Goal: Find specific page/section: Find specific page/section

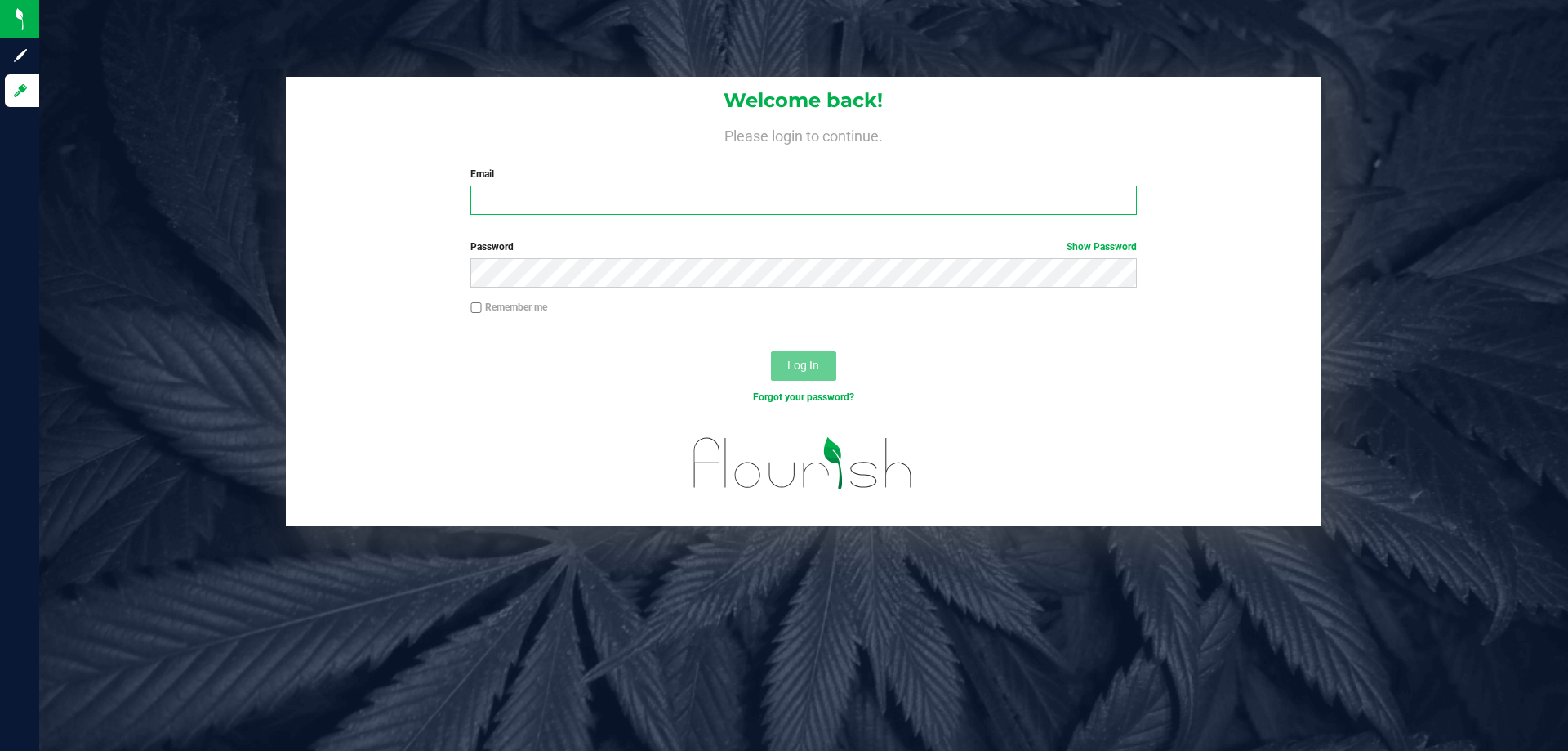
click at [554, 207] on input "Email" at bounding box center [803, 200] width 665 height 29
type input "[EMAIL_ADDRESS][DOMAIN_NAME]"
click at [771, 351] on button "Log In" at bounding box center [804, 365] width 66 height 29
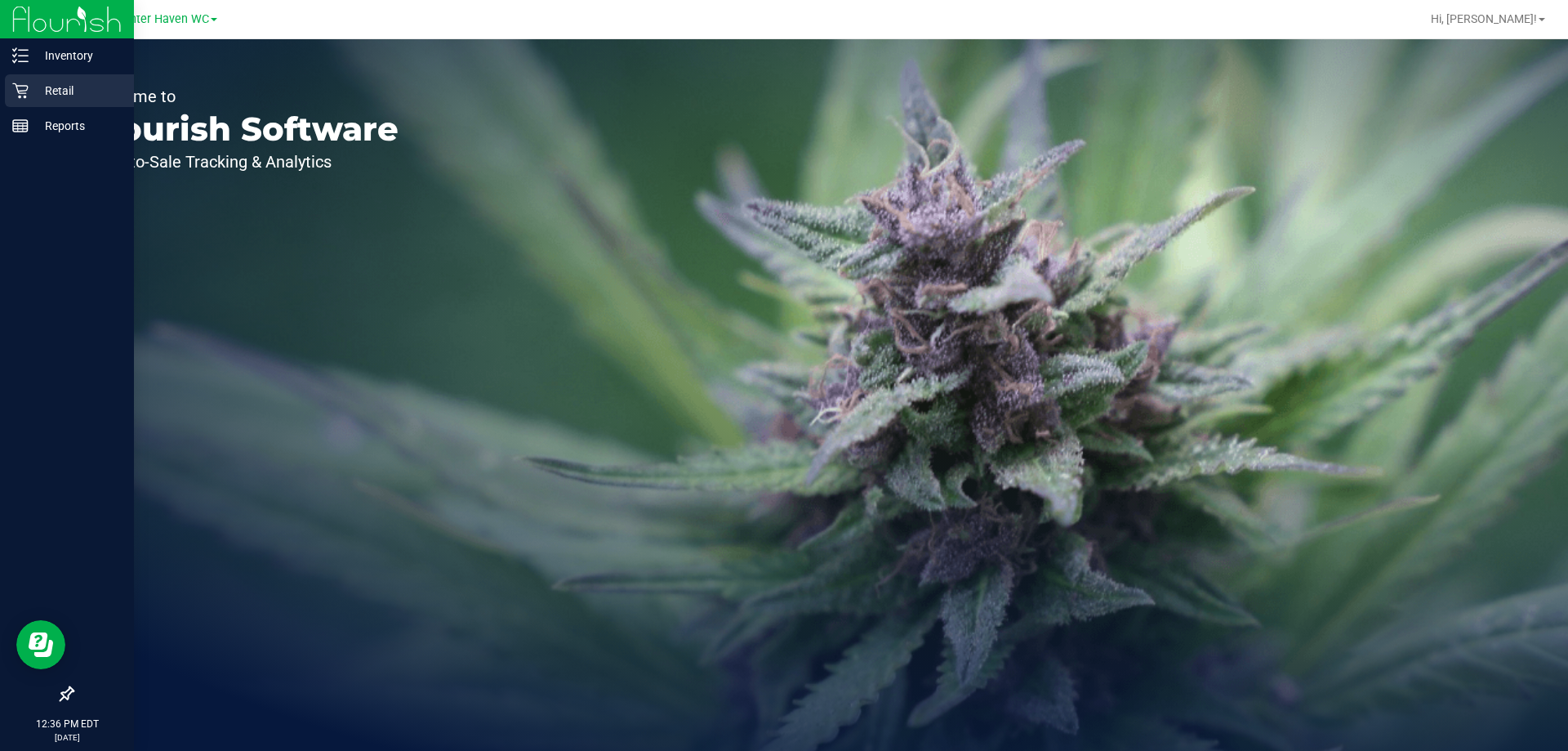
click at [65, 94] on p "Retail" at bounding box center [78, 91] width 98 height 19
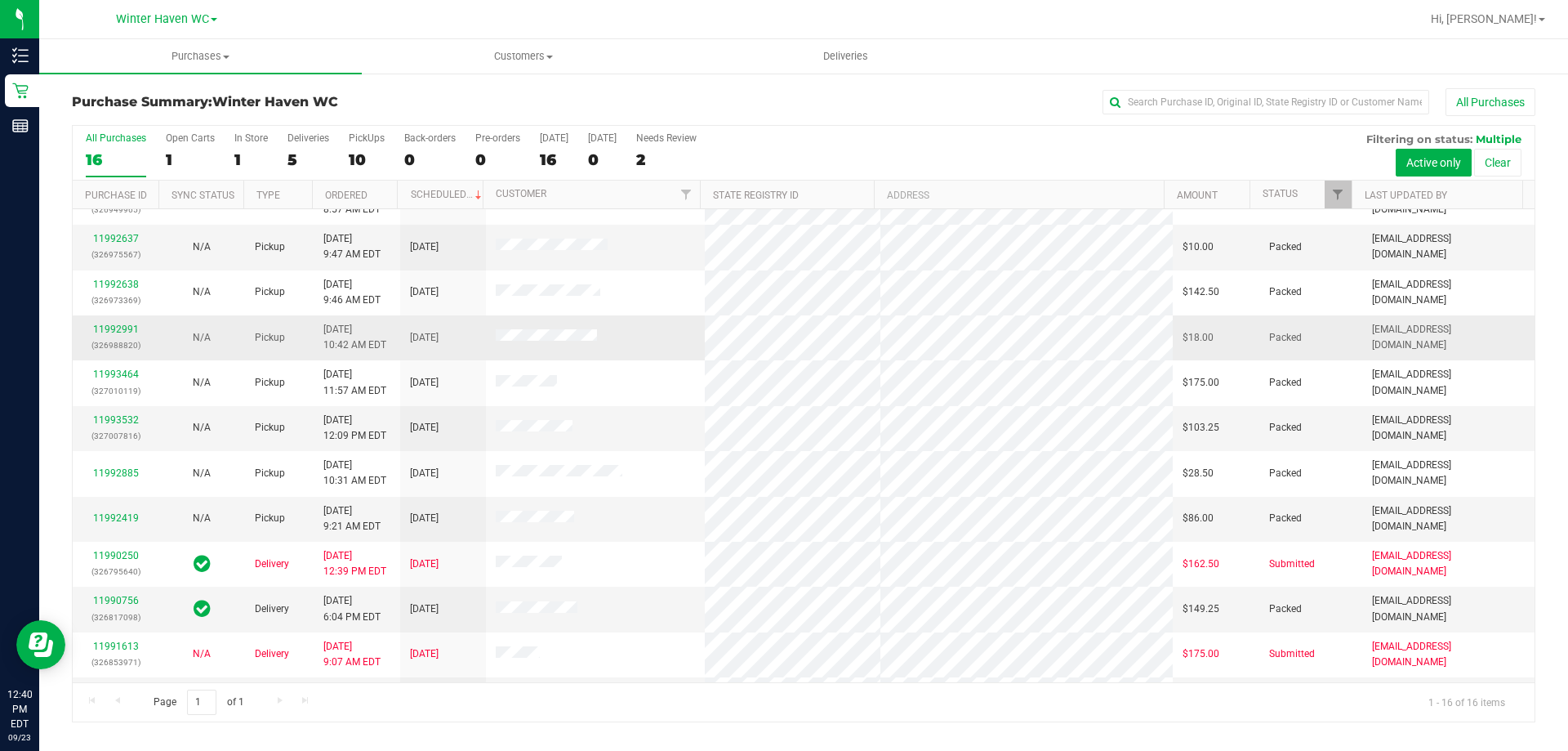
scroll to position [251, 0]
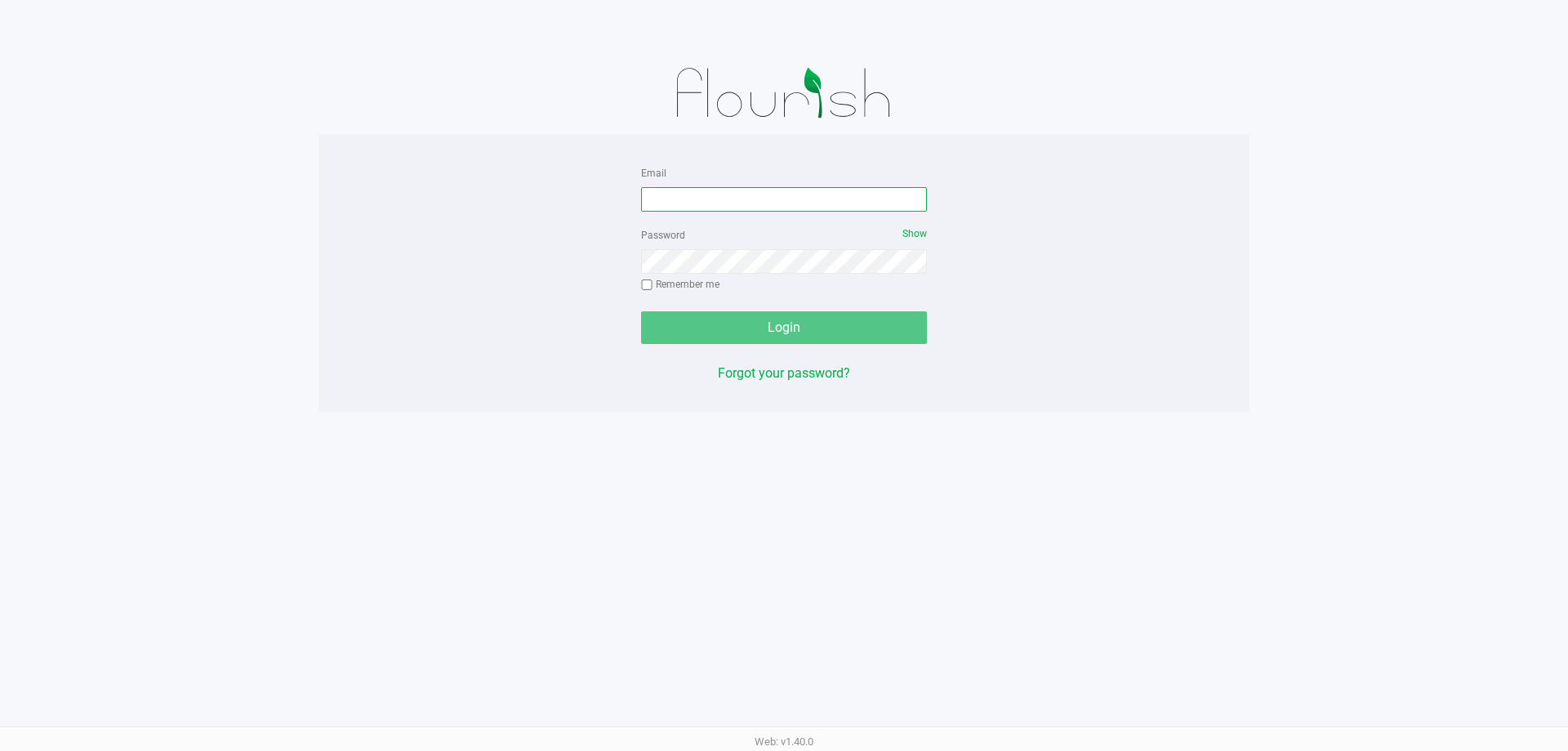
click at [722, 205] on input "Email" at bounding box center [784, 199] width 285 height 24
type input "[EMAIL_ADDRESS][DOMAIN_NAME]"
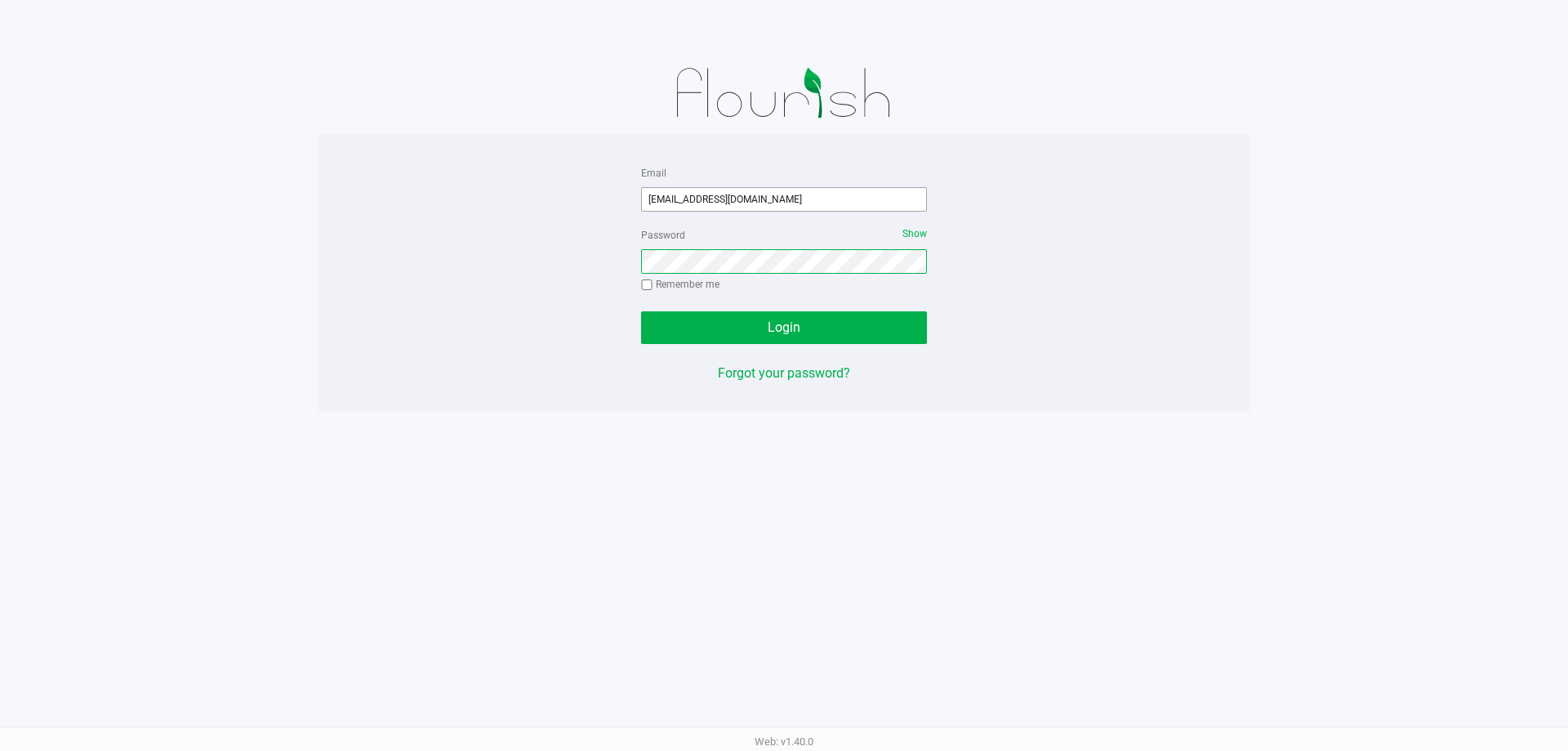
click at [641, 311] on button "Login" at bounding box center [784, 328] width 285 height 33
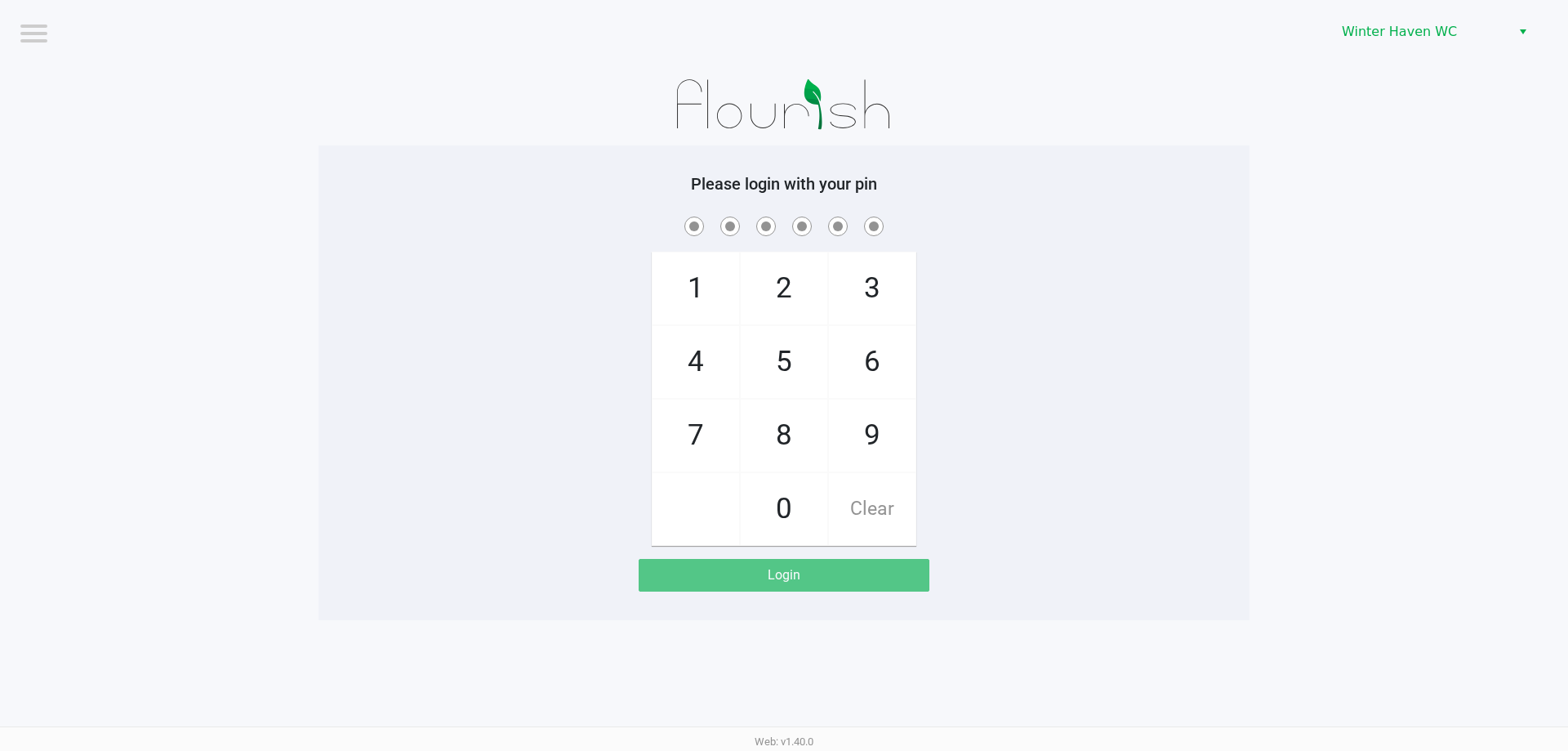
click at [1327, 348] on app-pos-login-wrapper "Logout Winter Haven WC Please login with your pin 1 4 7 2 5 8 0 3 6 9 Clear Log…" at bounding box center [784, 309] width 1568 height 620
checkbox input "true"
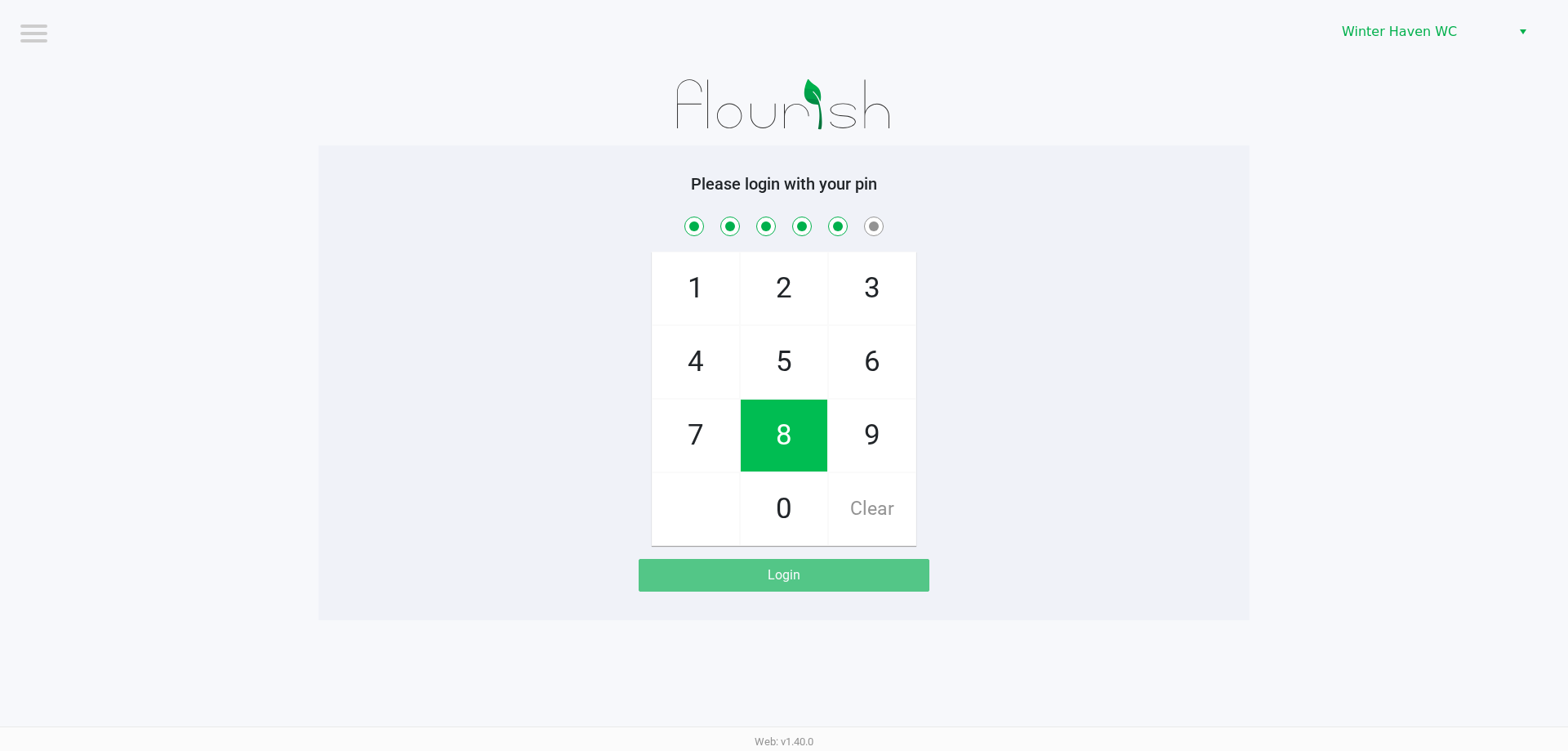
checkbox input "true"
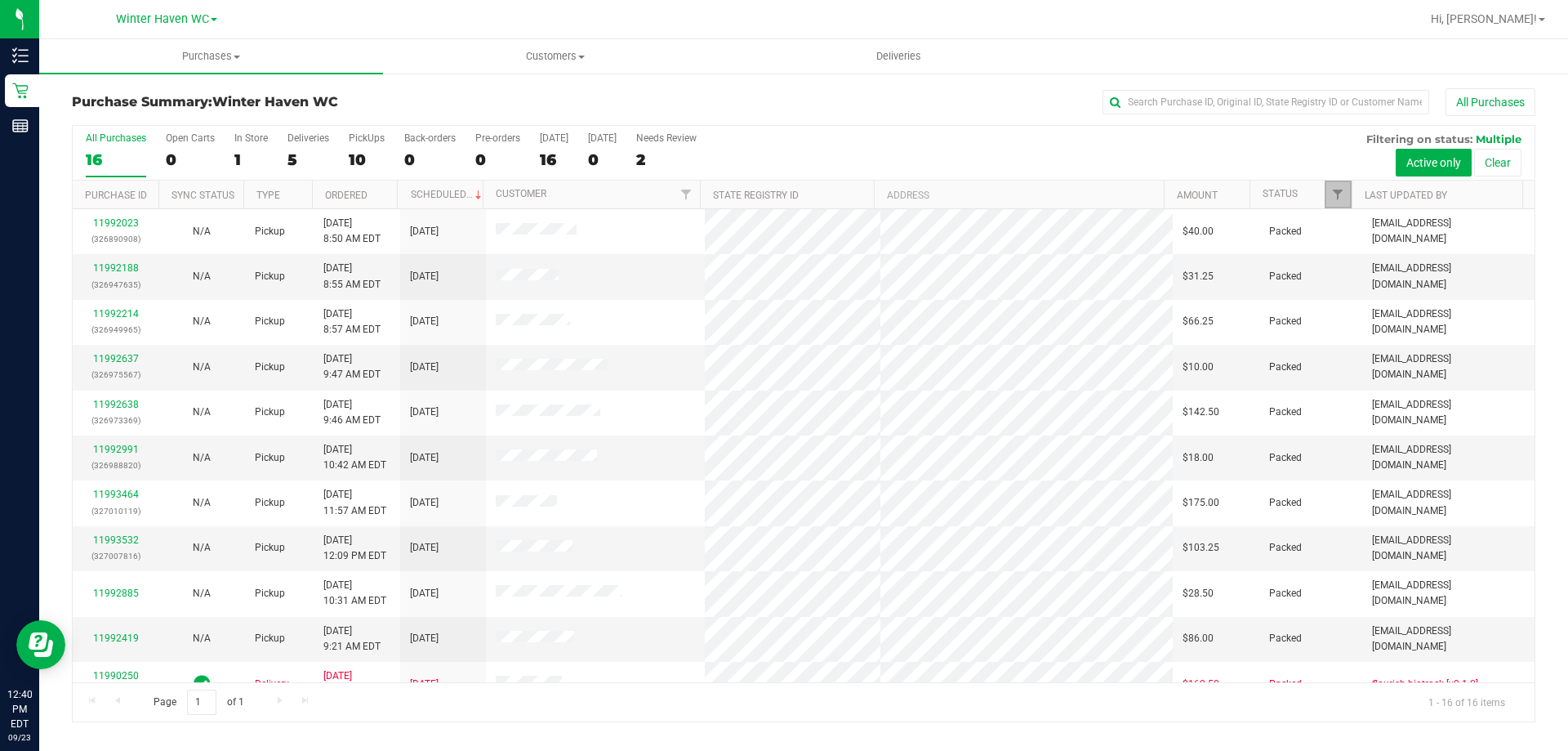
click at [1332, 186] on link "Filter" at bounding box center [1338, 194] width 27 height 28
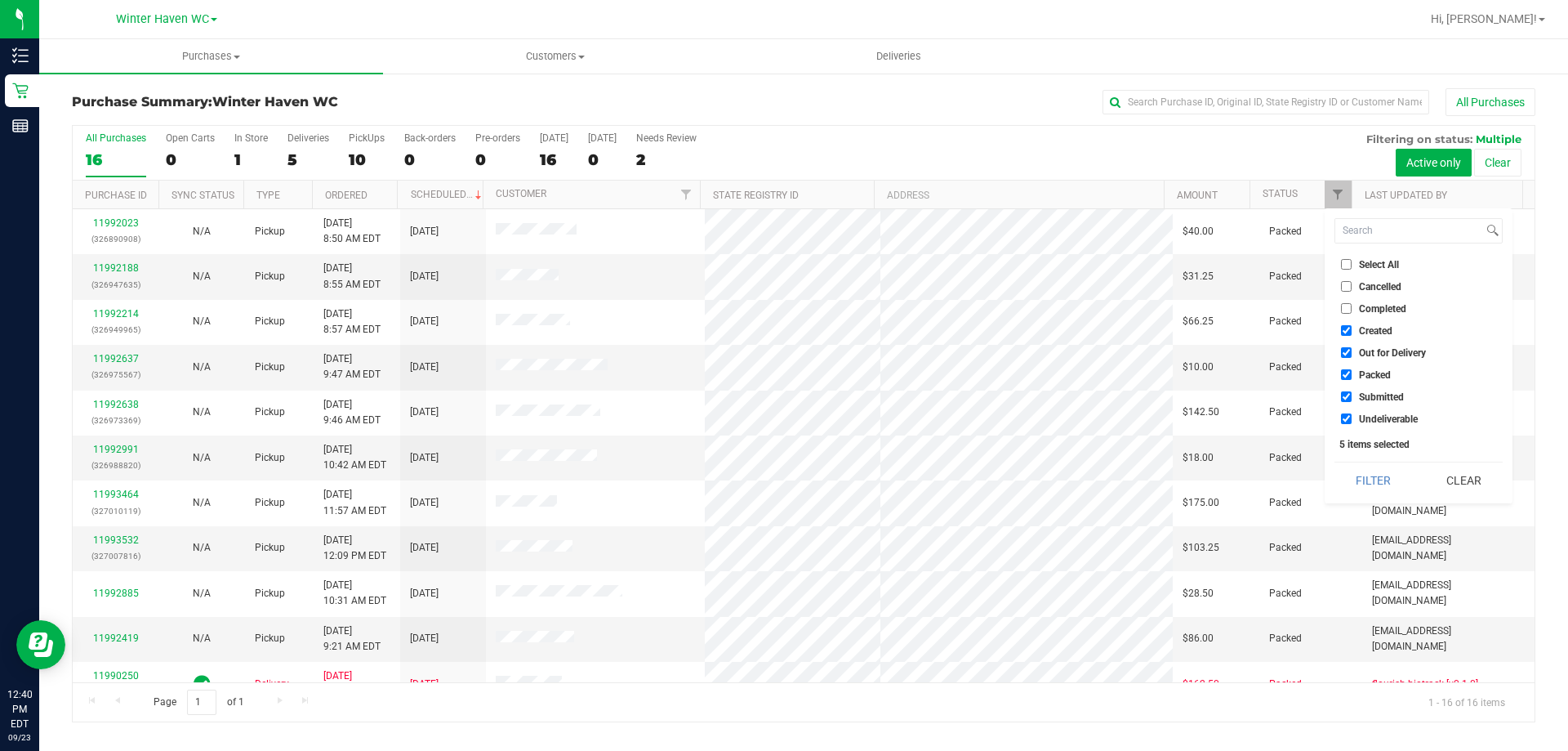
click at [1344, 264] on input "Select All" at bounding box center [1346, 264] width 11 height 11
checkbox input "true"
click at [1344, 264] on input "Select All" at bounding box center [1346, 264] width 11 height 11
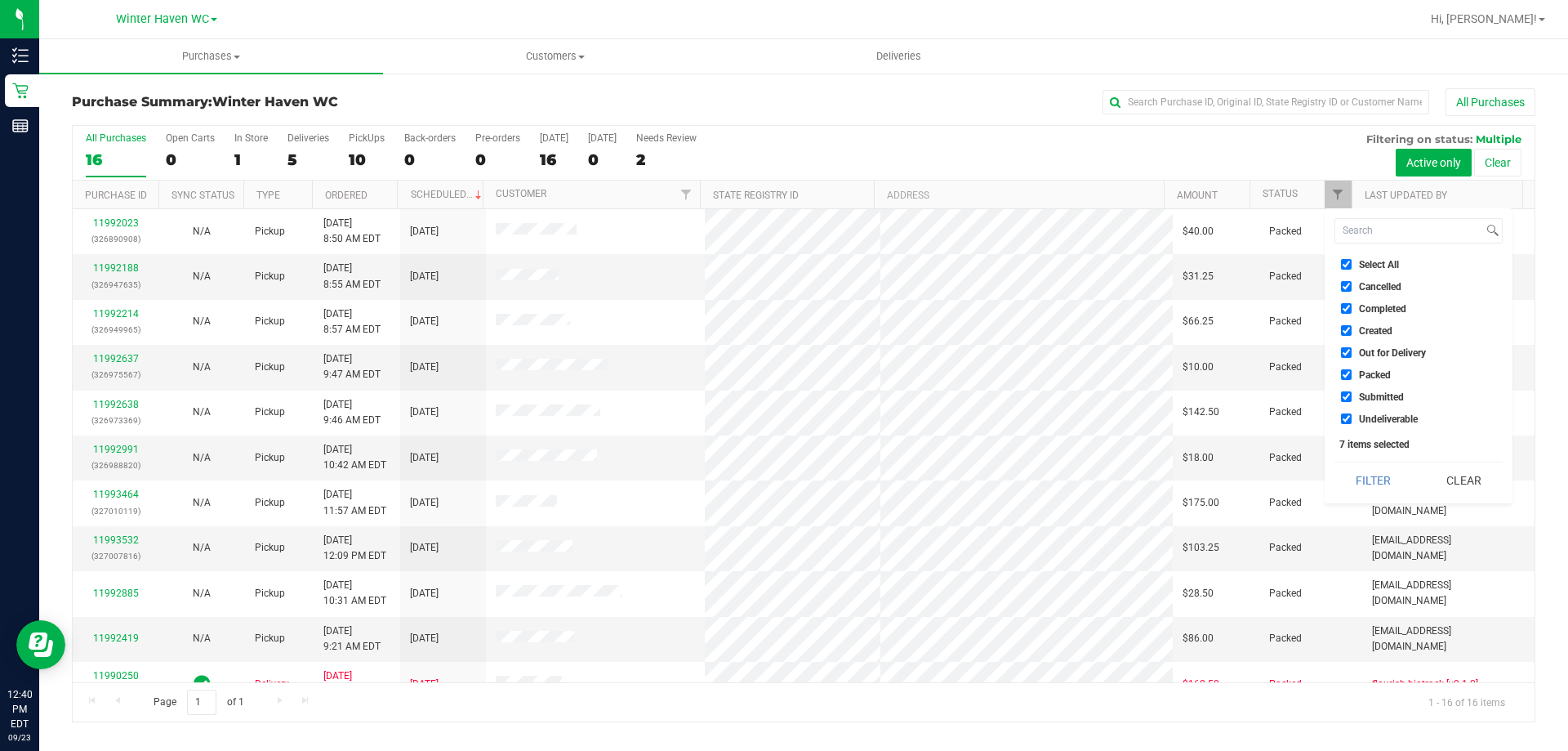
checkbox input "false"
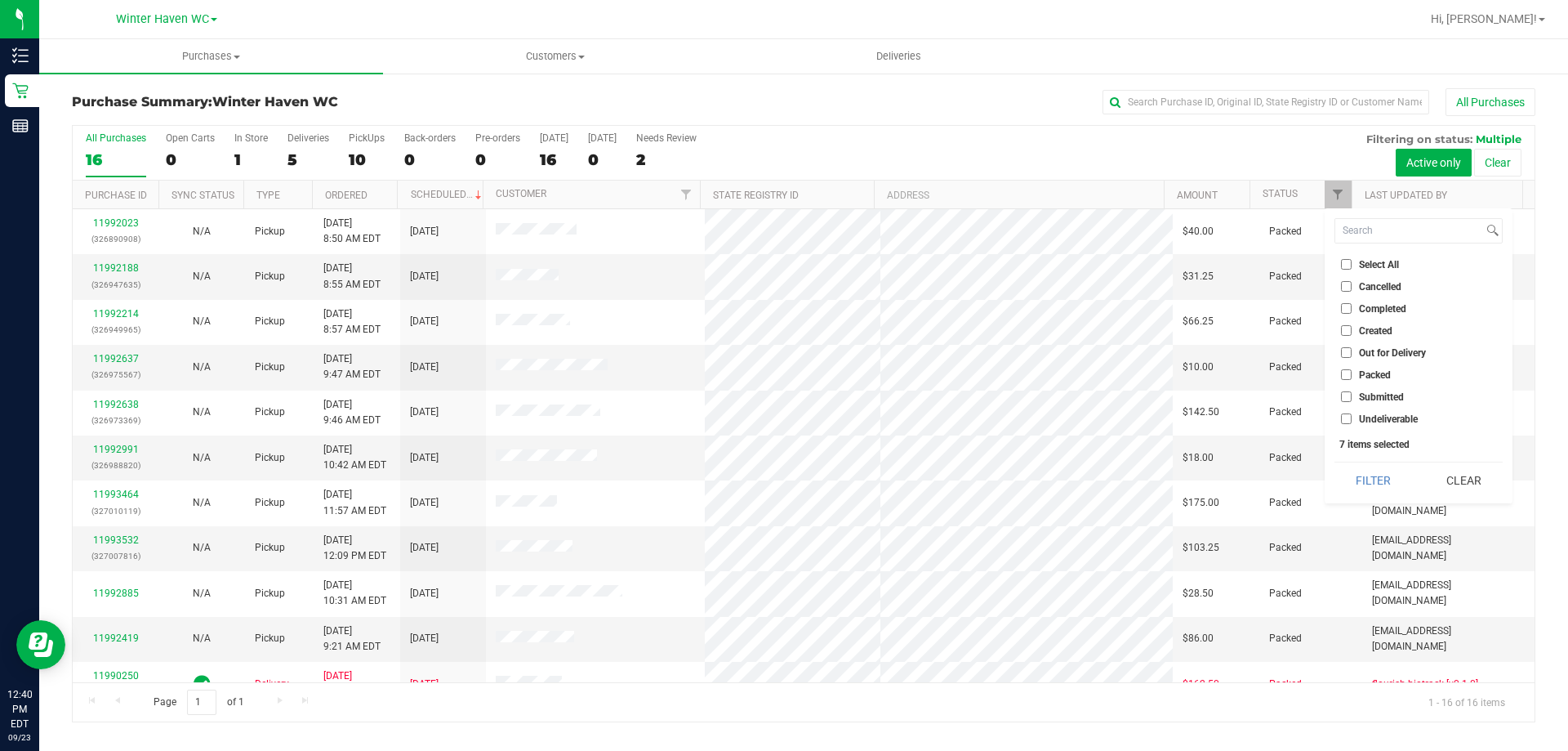
checkbox input "false"
click at [1346, 392] on input "Submitted" at bounding box center [1346, 396] width 11 height 11
checkbox input "true"
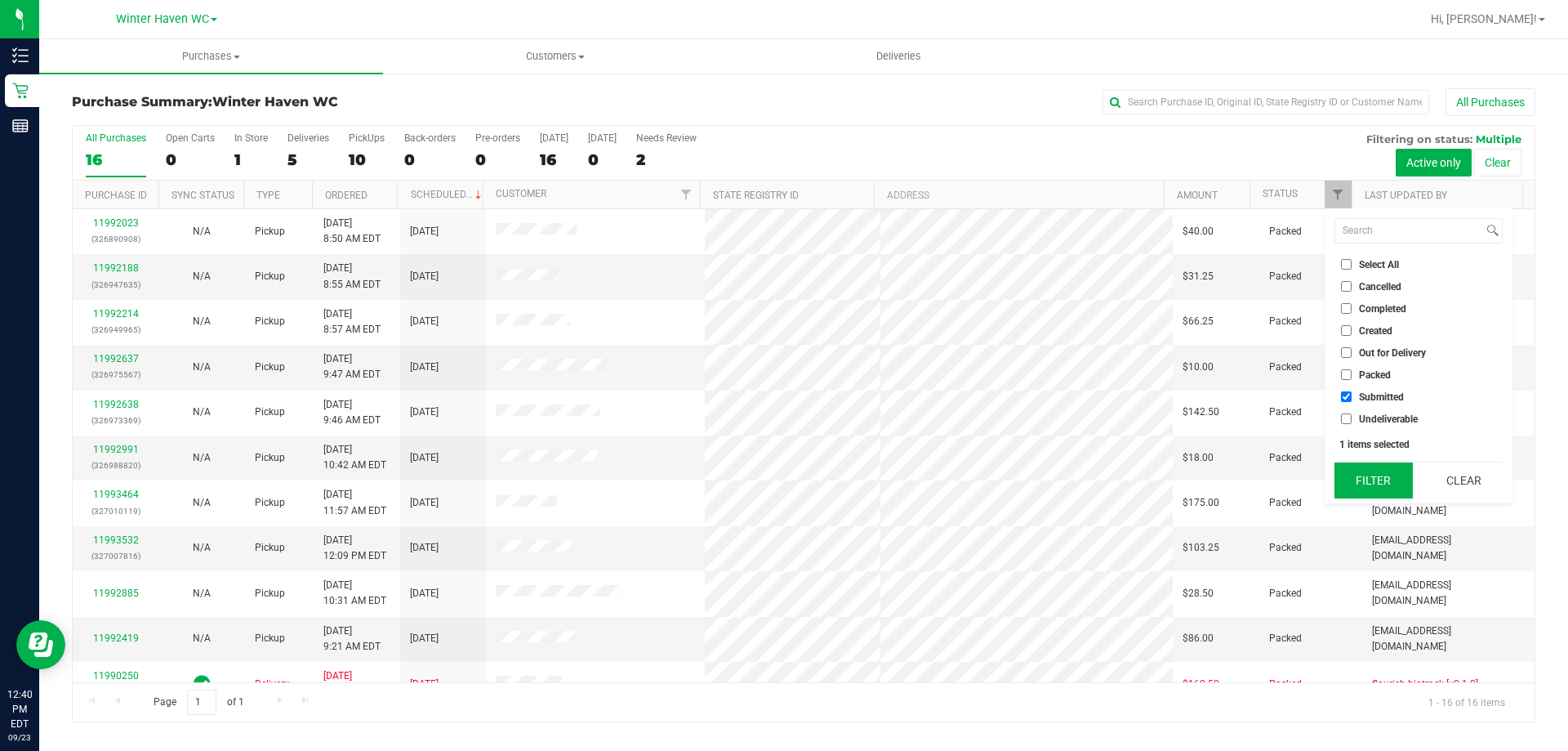
click at [1358, 482] on button "Filter" at bounding box center [1373, 479] width 78 height 36
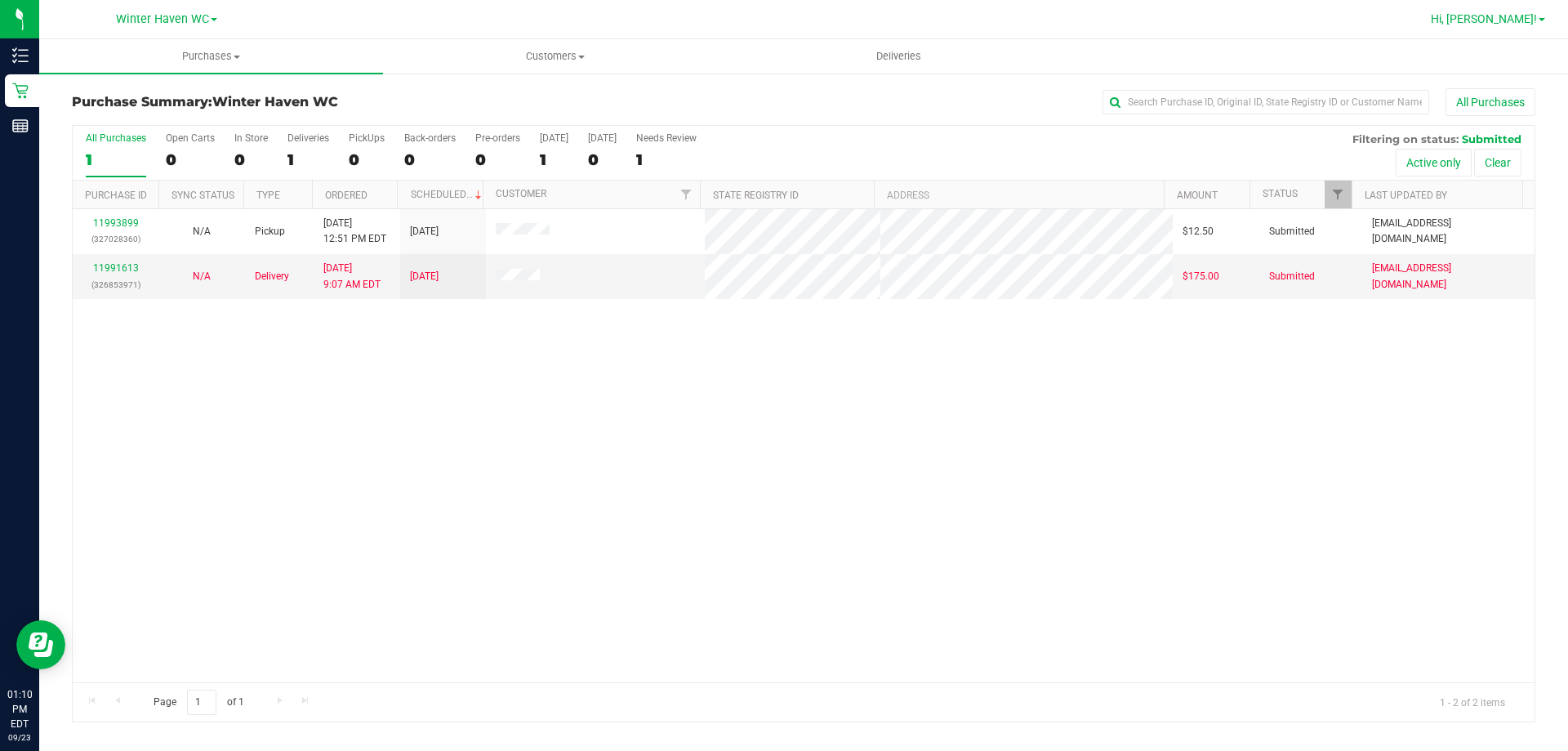
click at [1505, 13] on span "Hi, [PERSON_NAME]!" at bounding box center [1484, 19] width 106 height 13
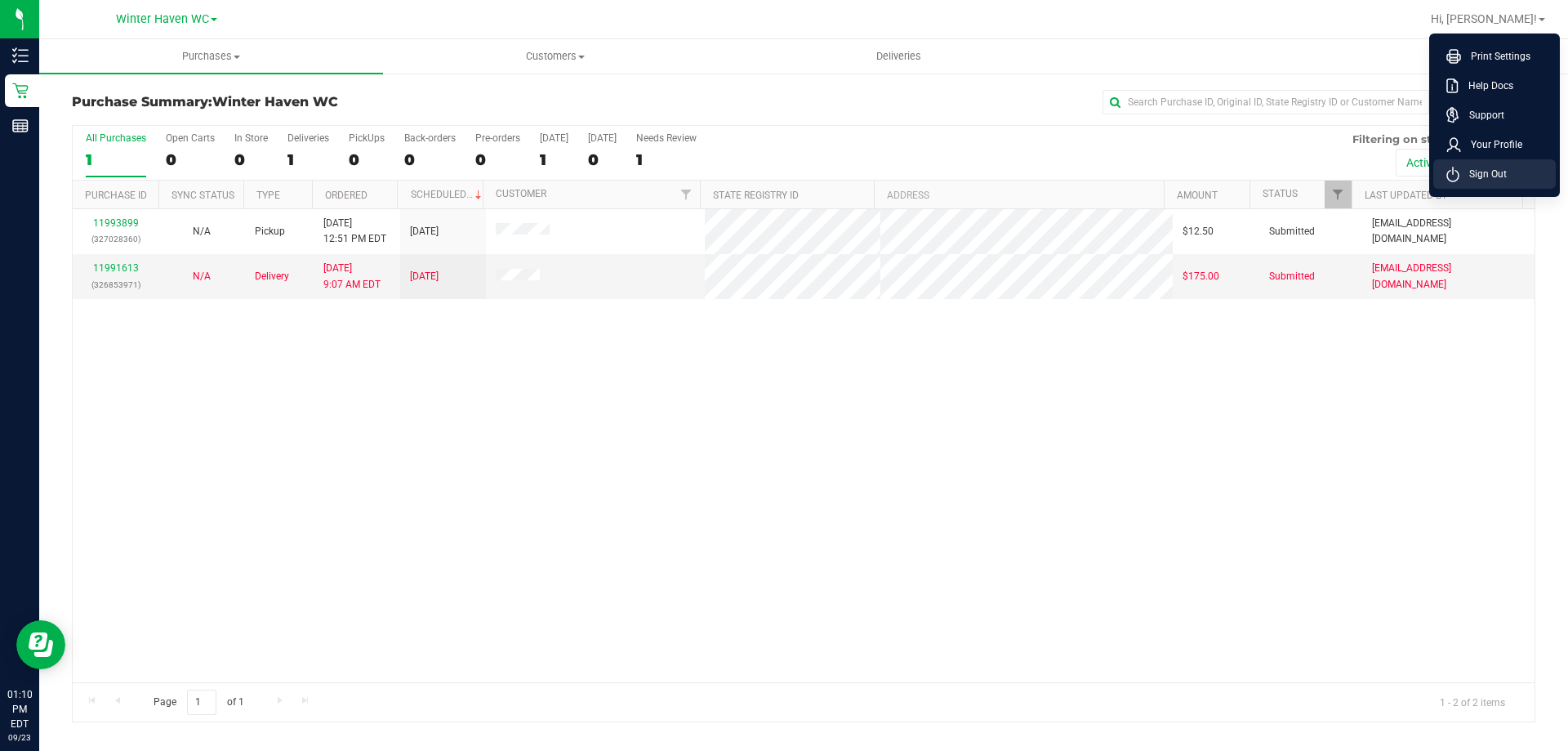
click at [1474, 172] on span "Sign Out" at bounding box center [1483, 174] width 47 height 16
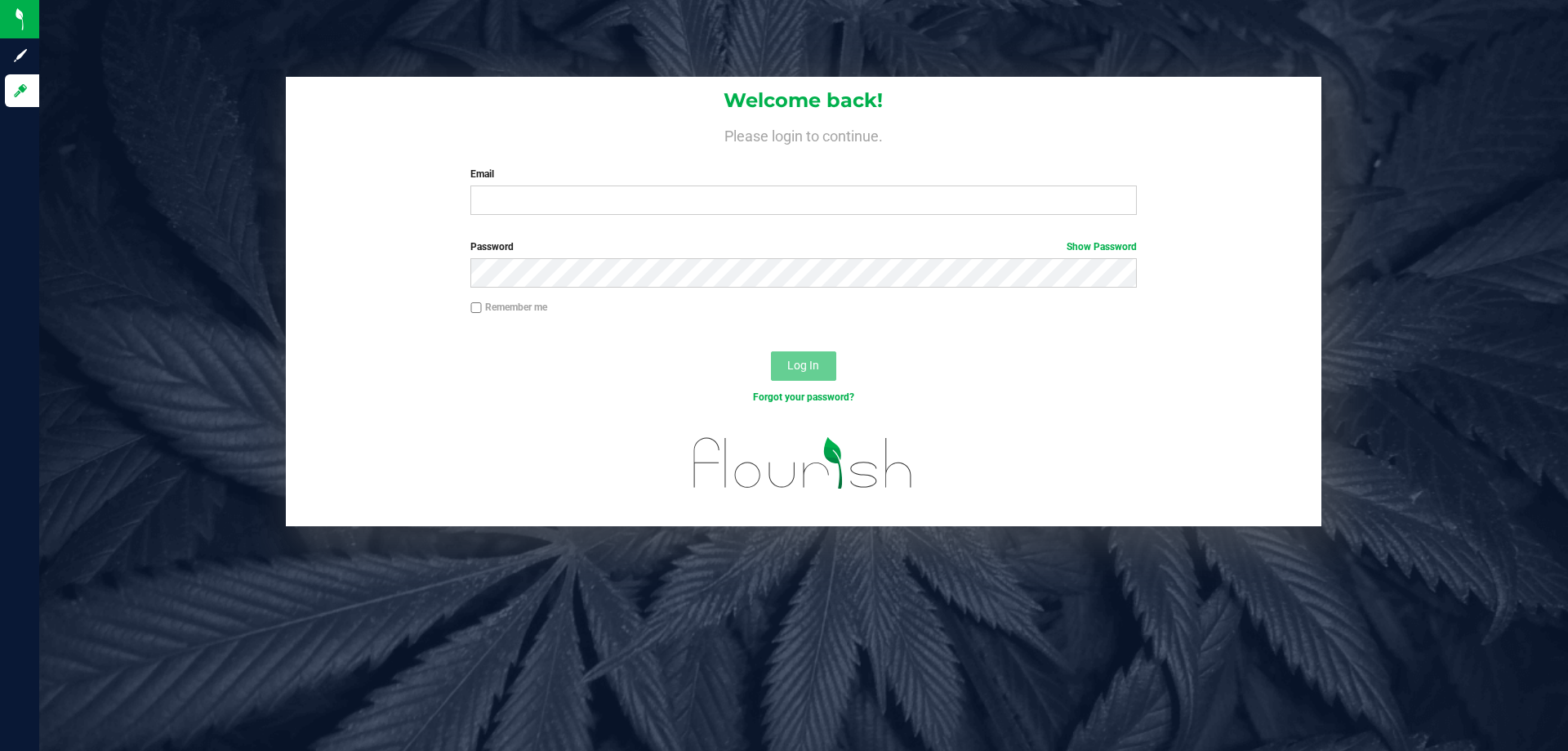
click at [978, 216] on div "Welcome back! Please login to continue. Email Required Please format your email…" at bounding box center [803, 152] width 1036 height 151
click at [975, 199] on input "Email" at bounding box center [803, 200] width 665 height 29
type input "bbeaudin@liveparallel.com"
click at [771, 351] on button "Log In" at bounding box center [804, 365] width 66 height 29
